Goal: Find specific page/section: Find specific page/section

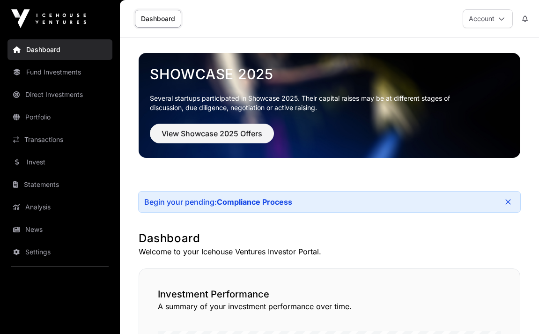
scroll to position [263, 0]
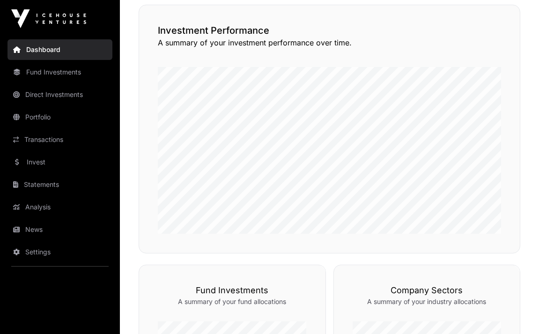
click at [72, 69] on link "Fund Investments" at bounding box center [59, 72] width 105 height 21
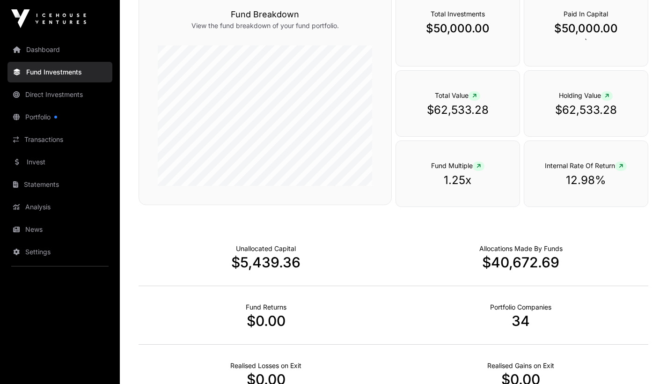
scroll to position [415, 0]
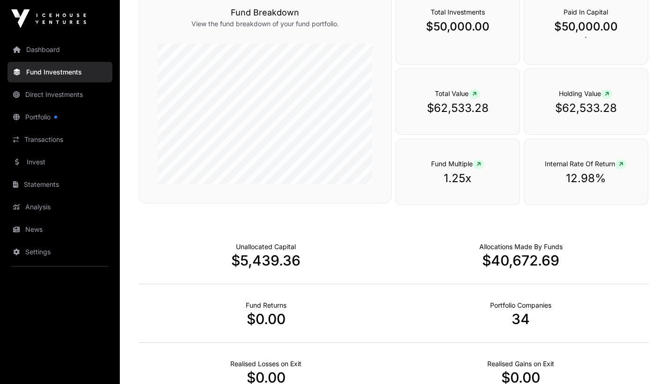
click at [61, 97] on link "Direct Investments" at bounding box center [59, 94] width 105 height 21
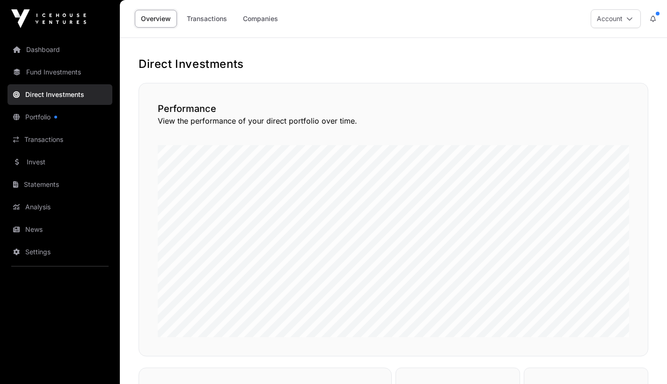
click at [269, 24] on link "Companies" at bounding box center [260, 19] width 47 height 18
click at [152, 20] on link "Overview" at bounding box center [156, 19] width 42 height 18
click at [154, 20] on link "Overview" at bounding box center [156, 19] width 42 height 18
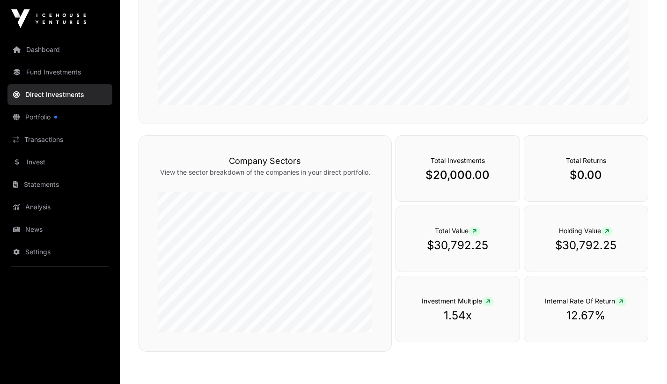
scroll to position [282, 0]
